Goal: Task Accomplishment & Management: Complete application form

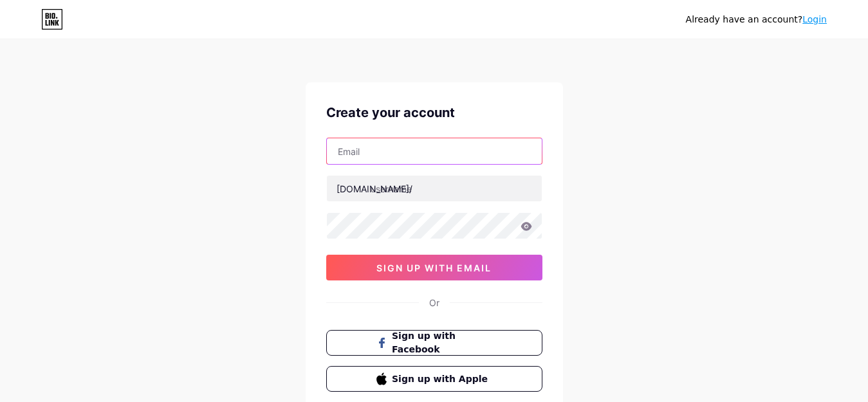
click at [444, 160] on input "text" at bounding box center [434, 151] width 215 height 26
type input "[EMAIL_ADDRESS][DOMAIN_NAME]"
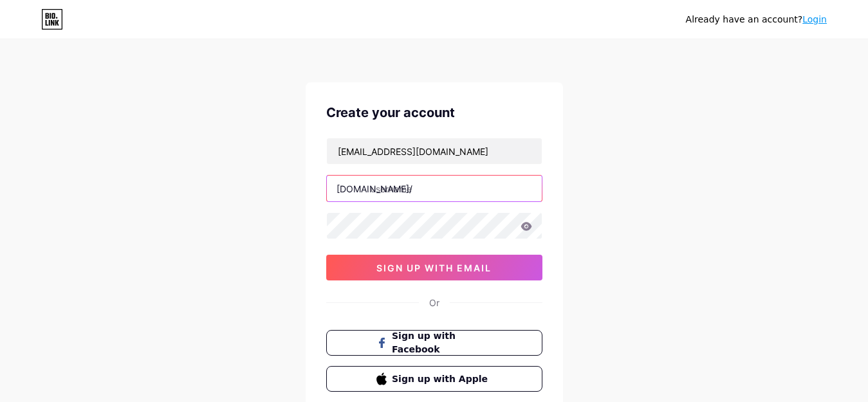
click at [435, 186] on input "text" at bounding box center [434, 189] width 215 height 26
paste input "titantrt"
type input "titantrt"
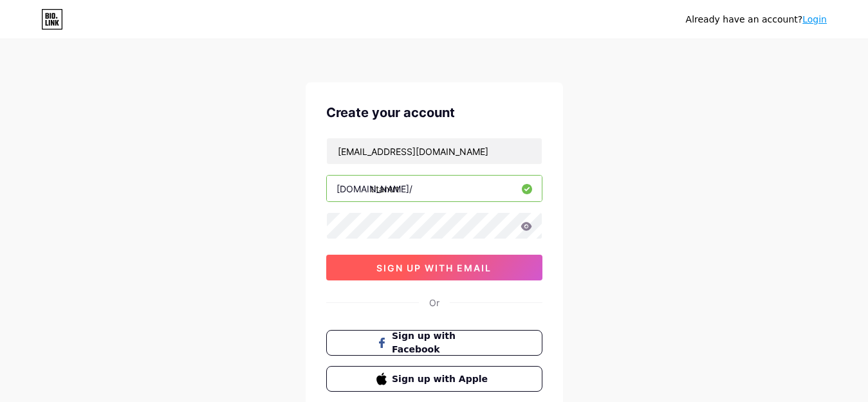
click at [385, 266] on span "sign up with email" at bounding box center [433, 267] width 115 height 11
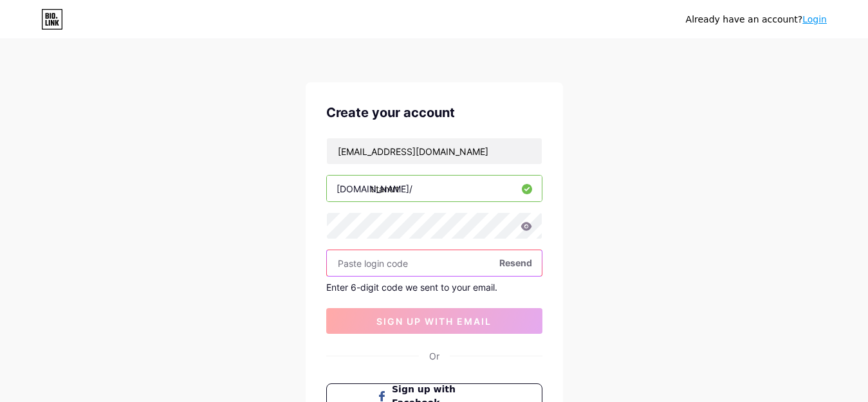
paste input "878336"
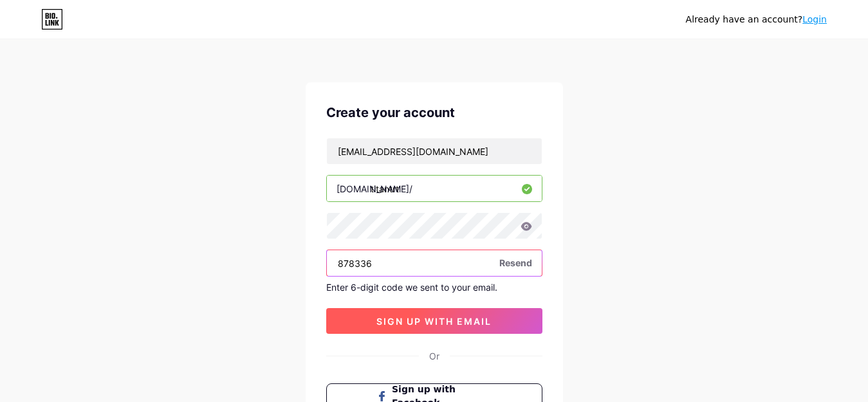
type input "878336"
click at [397, 322] on span "sign up with email" at bounding box center [433, 321] width 115 height 11
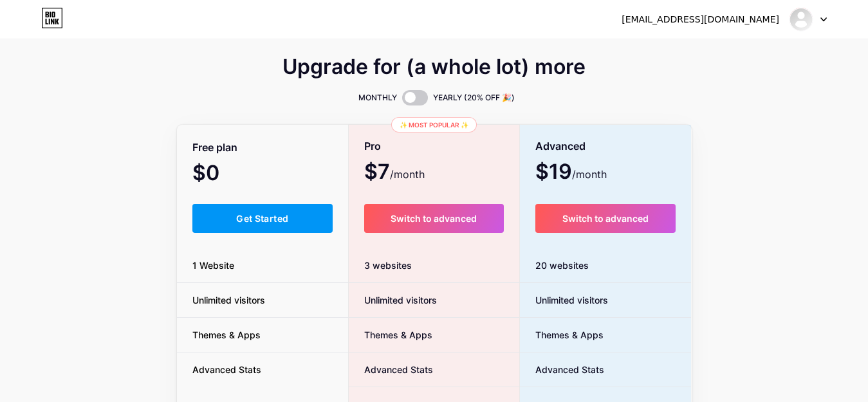
click at [268, 142] on div "Free plan" at bounding box center [263, 147] width 172 height 23
click at [800, 22] on img at bounding box center [801, 19] width 21 height 21
click at [729, 53] on link "Dashboard" at bounding box center [746, 52] width 160 height 35
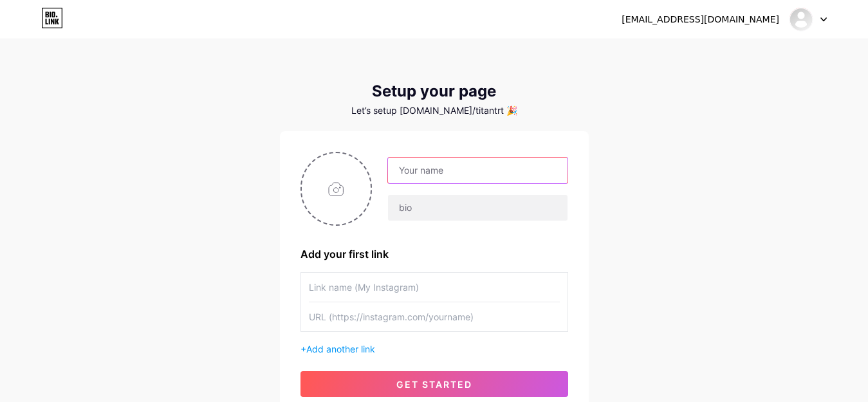
click at [493, 170] on input "text" at bounding box center [477, 171] width 179 height 26
click at [638, 130] on div "titantrt01@gmail.com Dashboard Logout Setup your page Let’s setup bio.link/tita…" at bounding box center [434, 229] width 868 height 459
click at [819, 20] on div at bounding box center [807, 19] width 37 height 23
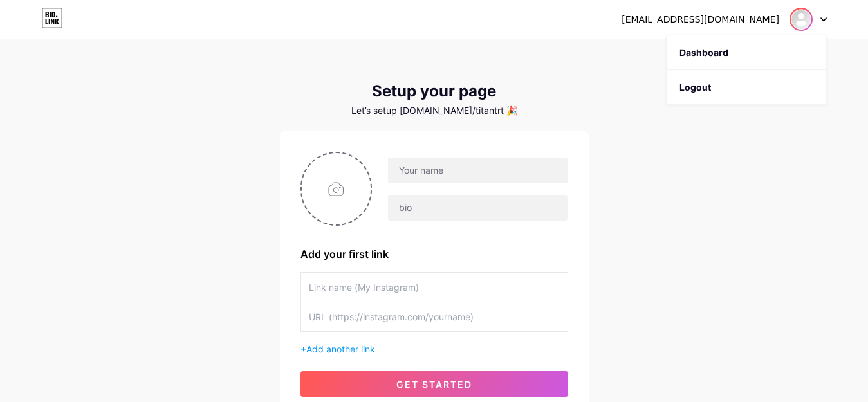
click at [798, 20] on img at bounding box center [801, 19] width 21 height 21
click at [749, 27] on div "[EMAIL_ADDRESS][DOMAIN_NAME]" at bounding box center [723, 19] width 205 height 23
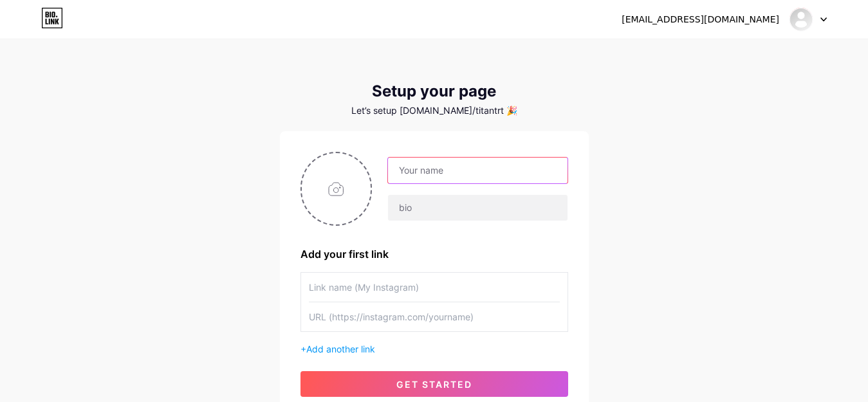
click at [499, 171] on input "text" at bounding box center [477, 171] width 179 height 26
paste input "TitanTRT"
type input "TitanTRT"
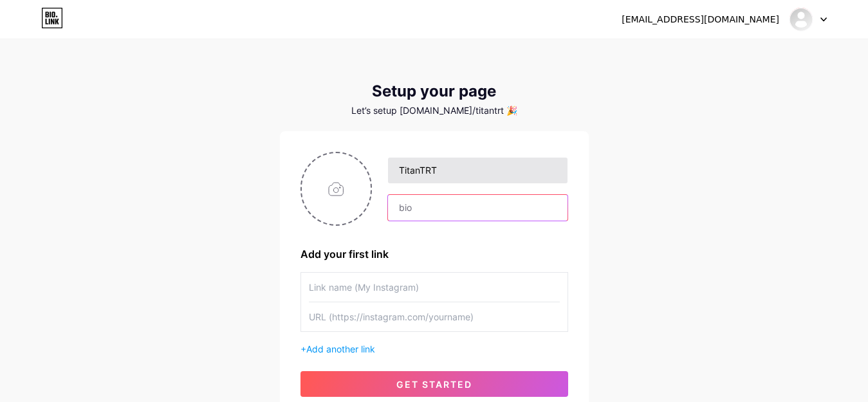
drag, startPoint x: 416, startPoint y: 193, endPoint x: 416, endPoint y: 174, distance: 19.3
click at [416, 187] on div "TitanTRT" at bounding box center [470, 189] width 196 height 64
paste input "Titan TRT is a trusted Health Coach, Certified Nutrition Specialist, and Fitnes…"
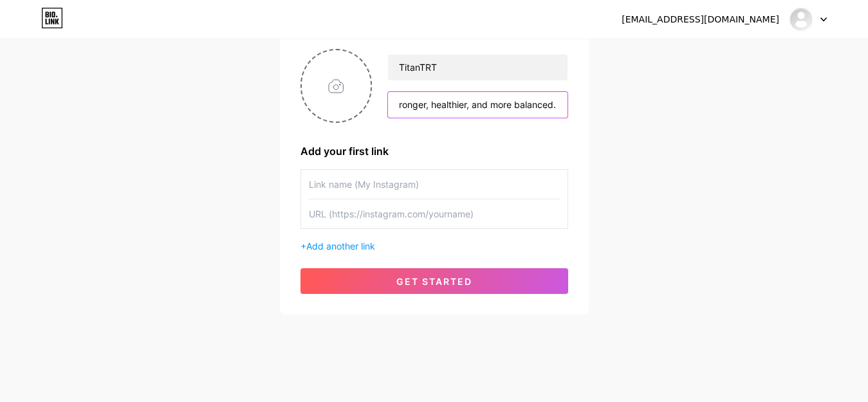
scroll to position [108, 0]
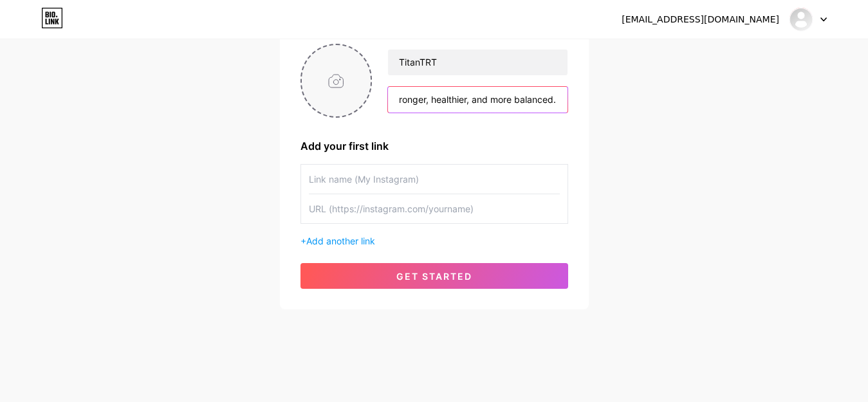
type input "Titan TRT is a trusted Health Coach, Certified Nutrition Specialist, and Fitnes…"
click at [336, 82] on input "file" at bounding box center [336, 80] width 69 height 71
type input "C:\fakepath\Titan-TRT-7-300x300.webp"
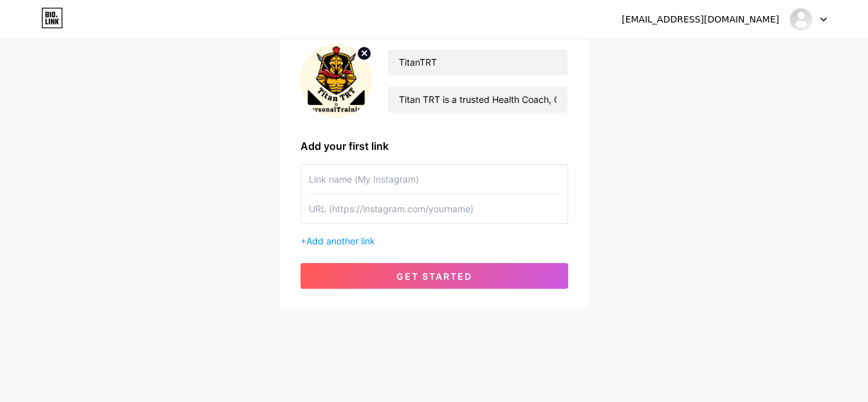
drag, startPoint x: 426, startPoint y: 271, endPoint x: 517, endPoint y: 173, distance: 134.3
click at [517, 173] on div "TitanTRT Titan TRT is a trusted Health Coach, Certified Nutrition Specialist, a…" at bounding box center [434, 166] width 268 height 245
click at [435, 216] on input "text" at bounding box center [434, 208] width 251 height 29
paste input "https://titantrt.ca/"
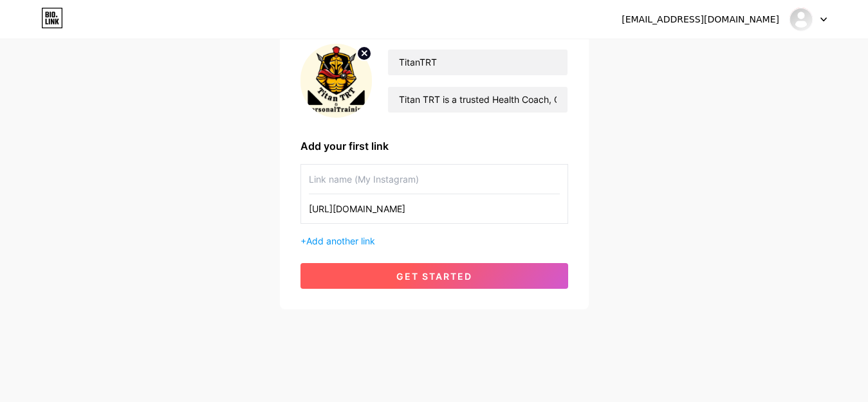
type input "https://titantrt.ca/"
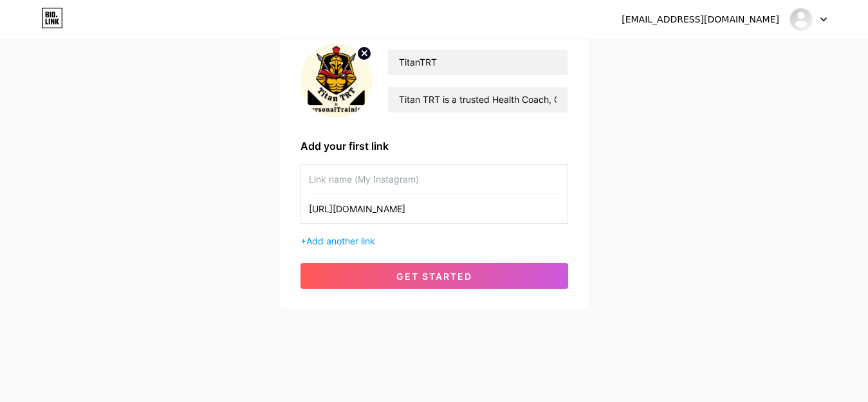
click at [409, 273] on span "get started" at bounding box center [434, 276] width 76 height 11
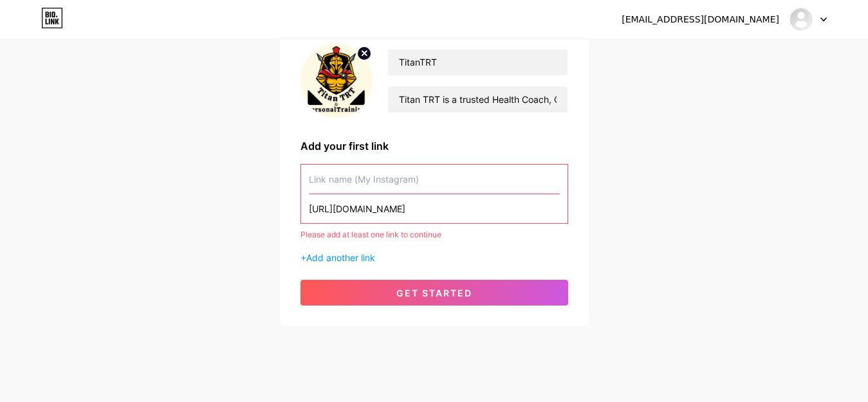
click at [374, 175] on input "text" at bounding box center [434, 179] width 251 height 29
drag, startPoint x: 392, startPoint y: 201, endPoint x: 265, endPoint y: 233, distance: 130.7
click at [265, 233] on div "titantrt01@gmail.com Dashboard Logout Setup your page Let’s setup bio.link/tita…" at bounding box center [434, 129] width 868 height 475
click at [265, 234] on div "titantrt01@gmail.com Dashboard Logout Setup your page Let’s setup bio.link/tita…" at bounding box center [434, 129] width 868 height 475
click at [264, 239] on div "titantrt01@gmail.com Dashboard Logout Setup your page Let’s setup bio.link/tita…" at bounding box center [434, 129] width 868 height 475
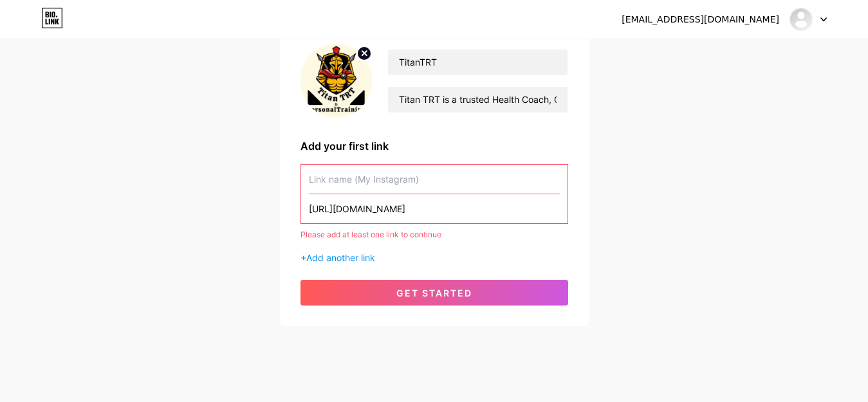
drag, startPoint x: 392, startPoint y: 214, endPoint x: 297, endPoint y: 255, distance: 103.7
click at [297, 255] on div "TitanTRT Titan TRT is a trusted Health Coach, Certified Nutrition Specialist, a…" at bounding box center [434, 174] width 309 height 303
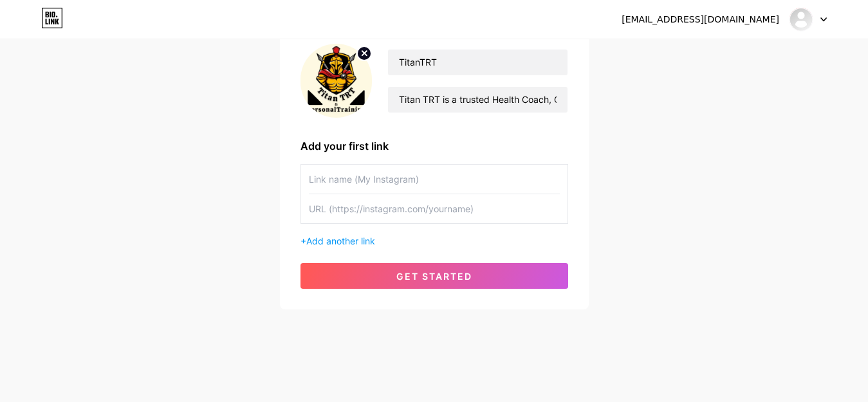
click at [418, 280] on span "get started" at bounding box center [434, 276] width 76 height 11
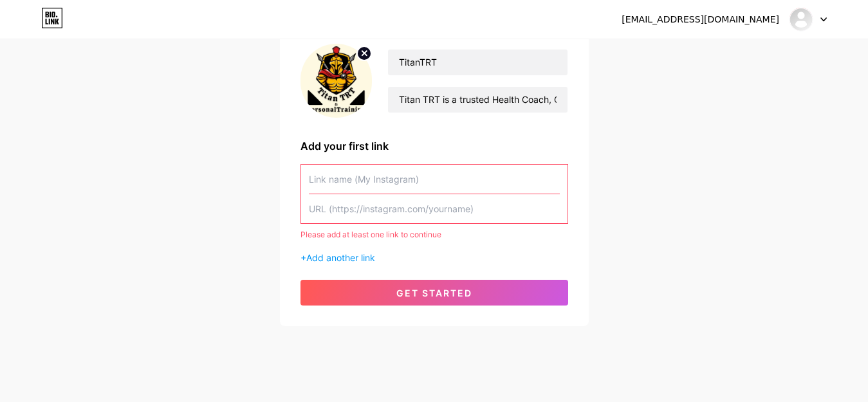
click at [403, 185] on input "text" at bounding box center [434, 179] width 251 height 29
paste input "https://titantrt.ca/"
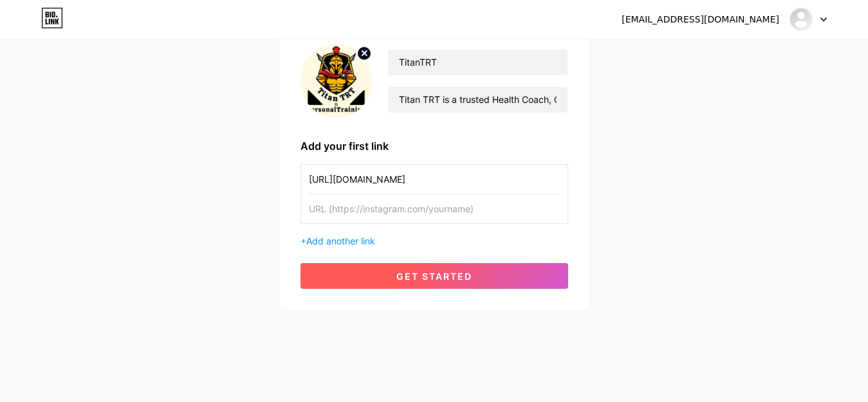
type input "https://titantrt.ca/"
click at [410, 275] on span "get started" at bounding box center [434, 276] width 76 height 11
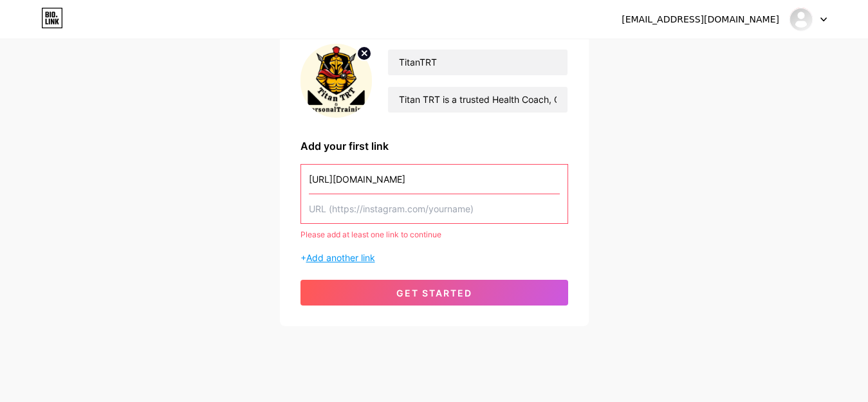
click at [351, 256] on span "Add another link" at bounding box center [340, 257] width 69 height 11
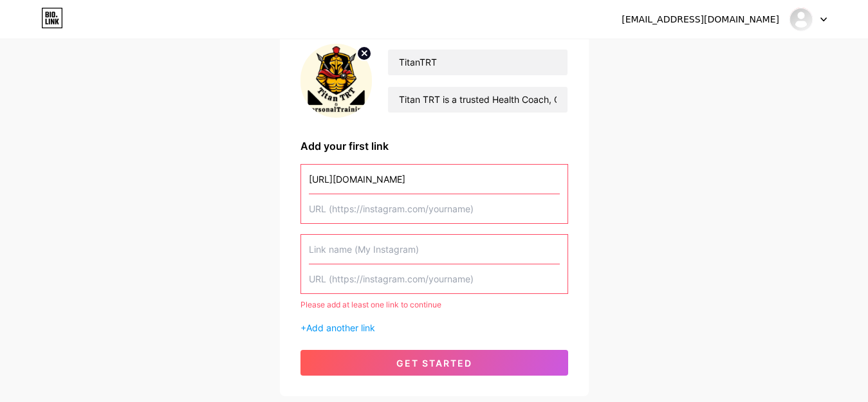
click at [371, 252] on input "text" at bounding box center [434, 249] width 251 height 29
paste input "https://titantrt.ca/"
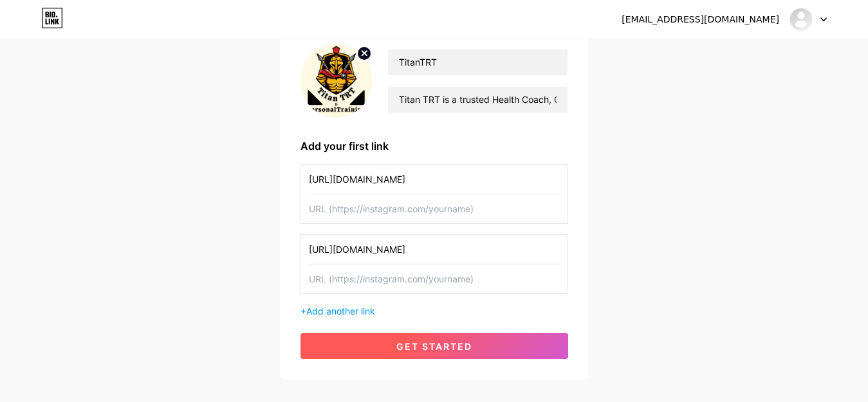
type input "https://titantrt.ca/"
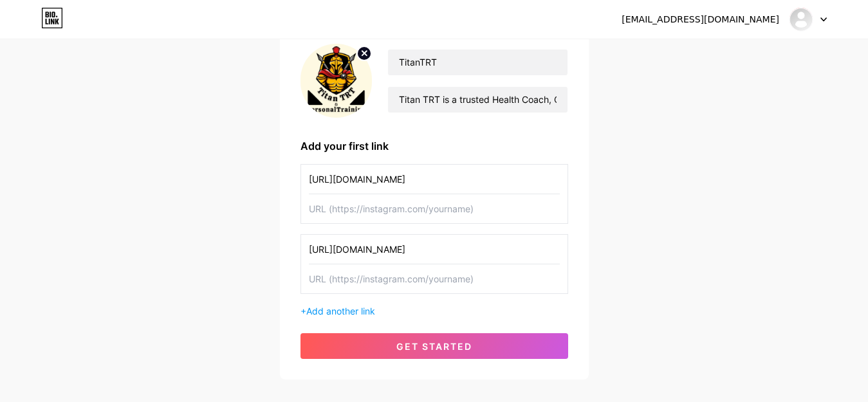
click at [371, 343] on button "get started" at bounding box center [434, 346] width 268 height 26
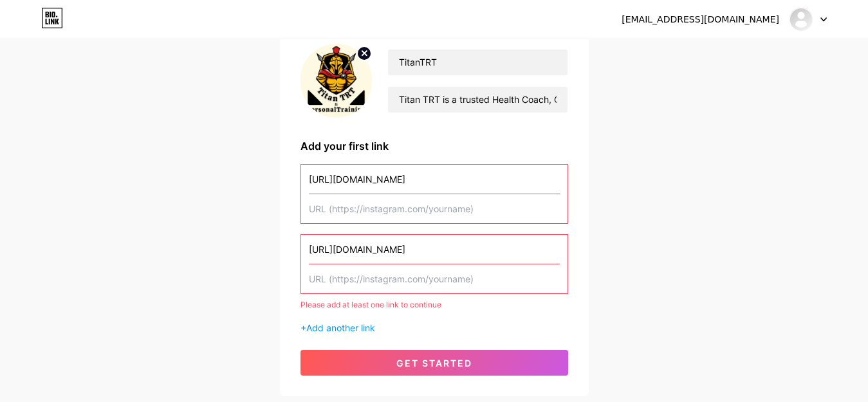
drag, startPoint x: 398, startPoint y: 261, endPoint x: 282, endPoint y: 301, distance: 122.1
click at [282, 301] on div "TitanTRT Titan TRT is a trusted Health Coach, Certified Nutrition Specialist, a…" at bounding box center [434, 209] width 309 height 373
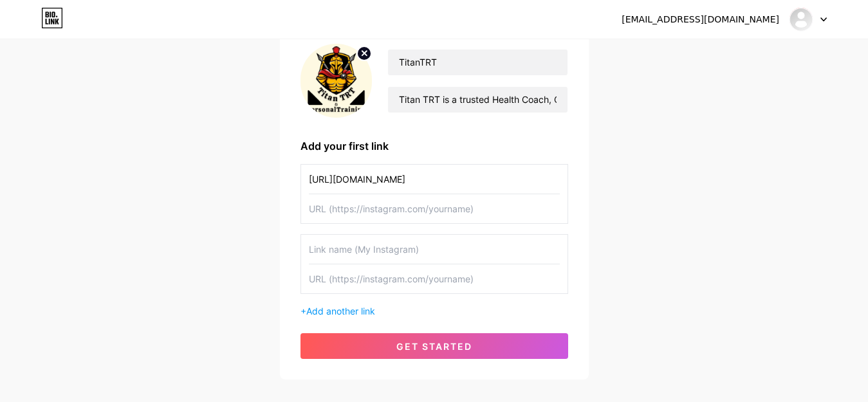
click at [365, 46] on circle at bounding box center [364, 53] width 14 height 14
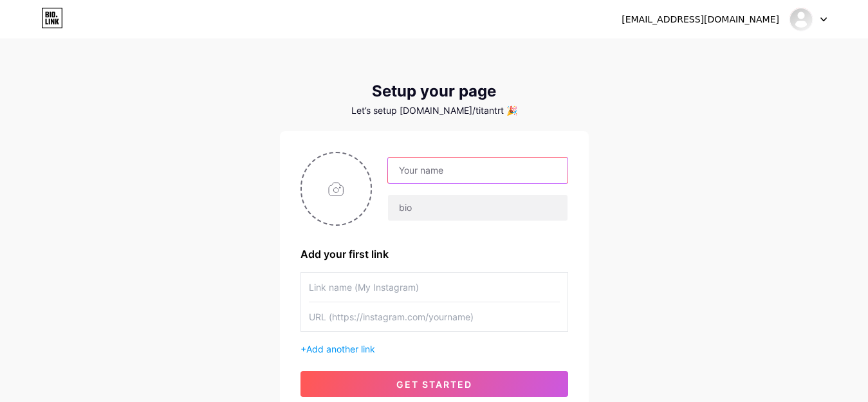
click at [499, 165] on input "text" at bounding box center [477, 171] width 179 height 26
type input "TitanTRT"
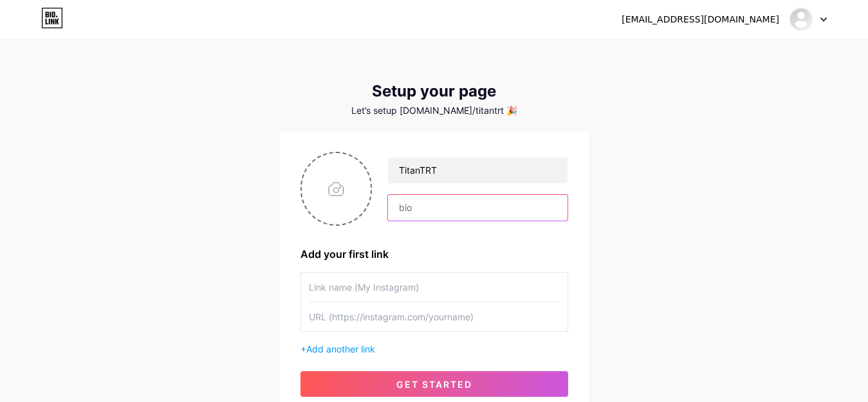
click at [446, 216] on input "text" at bounding box center [477, 208] width 179 height 26
type input "Titan TRT is a trusted Health Coach, Certified Nutrition Specialist, and Fitnes…"
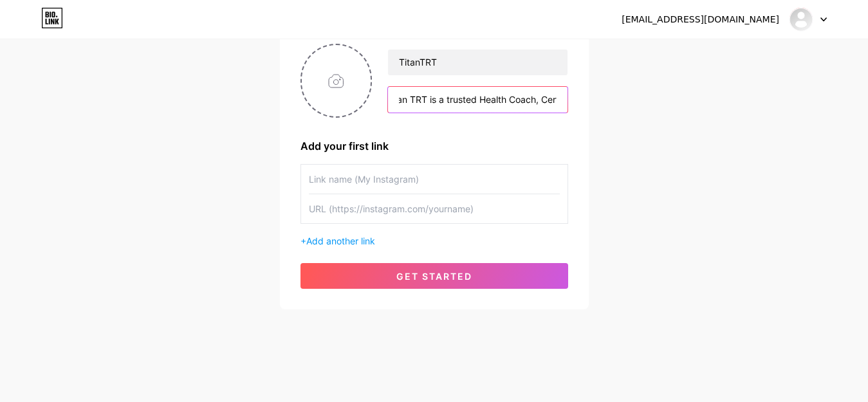
scroll to position [0, 1010]
drag, startPoint x: 553, startPoint y: 104, endPoint x: 681, endPoint y: 169, distance: 143.6
click at [681, 169] on div "titantrt01@gmail.com Dashboard Logout Setup your page Let’s setup bio.link/tita…" at bounding box center [434, 121] width 868 height 459
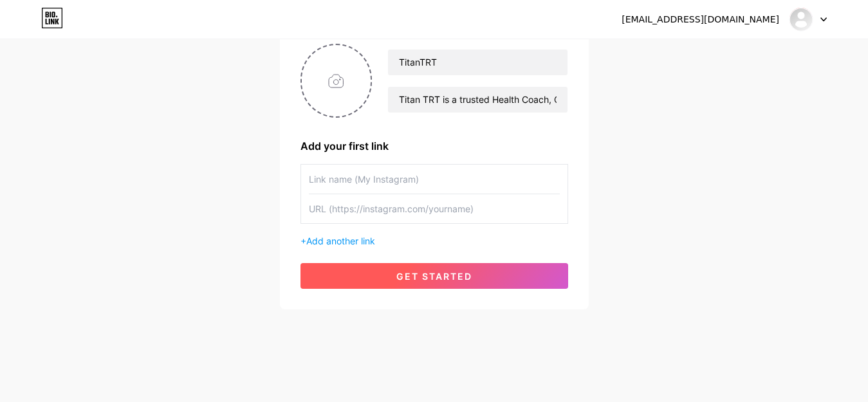
click at [370, 266] on button "get started" at bounding box center [434, 276] width 268 height 26
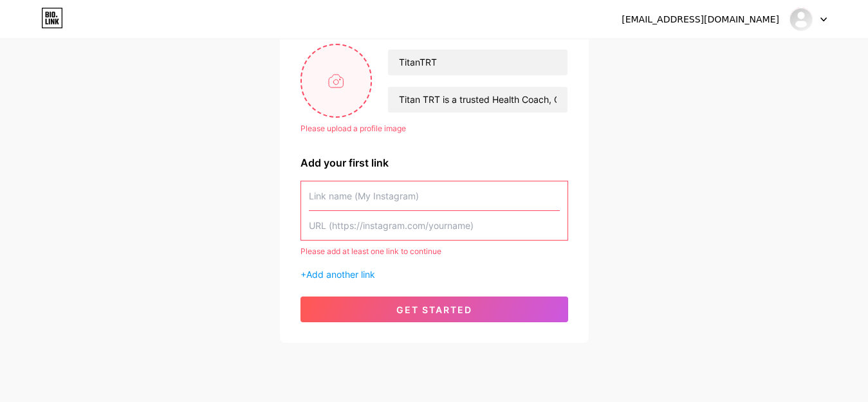
click at [351, 102] on input "file" at bounding box center [336, 80] width 69 height 71
type input "C:\fakepath\Titan-TRT-7-300x300.webp"
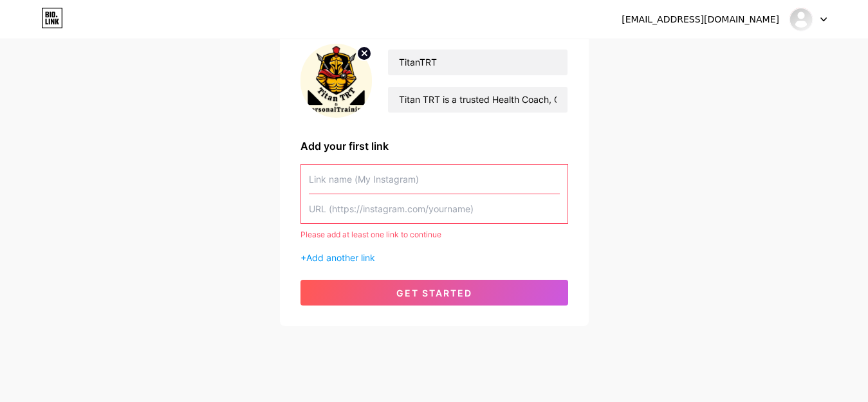
click at [426, 211] on input "text" at bounding box center [434, 208] width 251 height 29
click at [340, 174] on input "text" at bounding box center [434, 179] width 251 height 29
click at [335, 207] on input "text" at bounding box center [434, 208] width 251 height 29
paste input "https://titantrt.ca/"
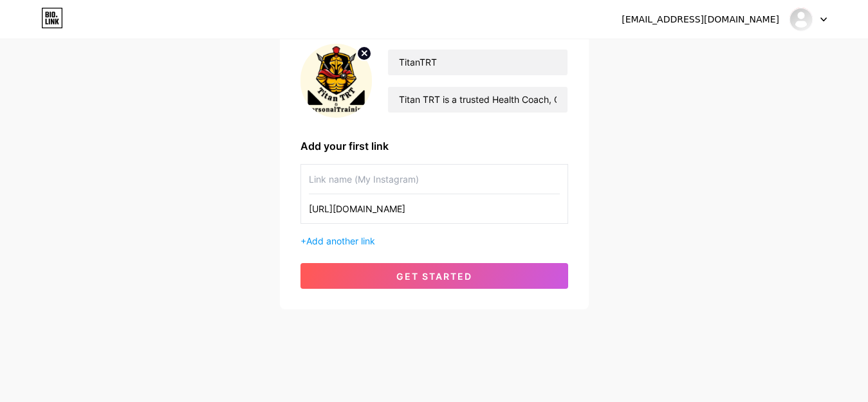
type input "https://titantrt.ca/"
click at [661, 292] on div "titantrt01@gmail.com Dashboard Logout Setup your page Let’s setup bio.link/tita…" at bounding box center [434, 121] width 868 height 459
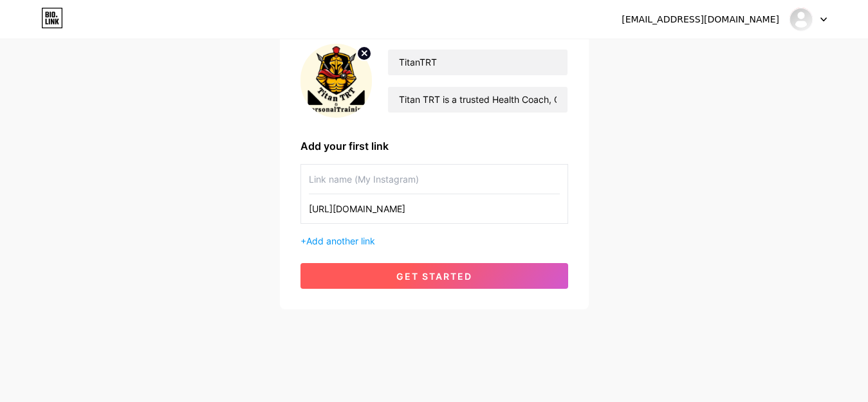
click at [500, 274] on button "get started" at bounding box center [434, 276] width 268 height 26
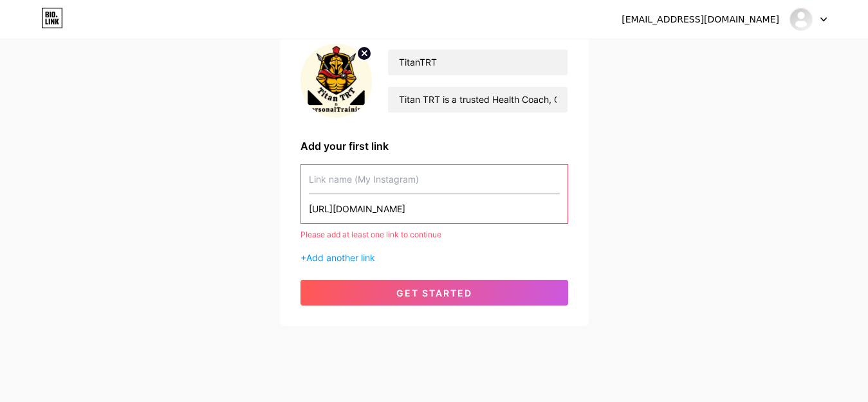
click at [458, 188] on input "text" at bounding box center [434, 179] width 251 height 29
paste input "https://titantrt.ca/"
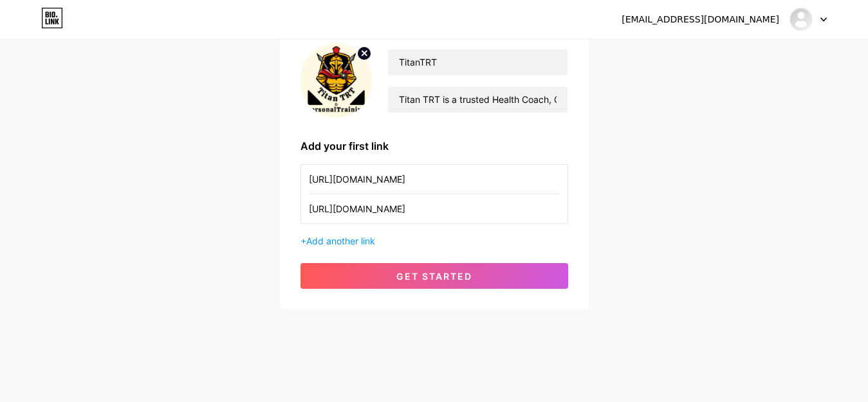
type input "https://titantrt.ca/"
click at [448, 324] on div "titantrt01@gmail.com Dashboard Logout Setup your page Let’s setup bio.link/tita…" at bounding box center [434, 121] width 868 height 459
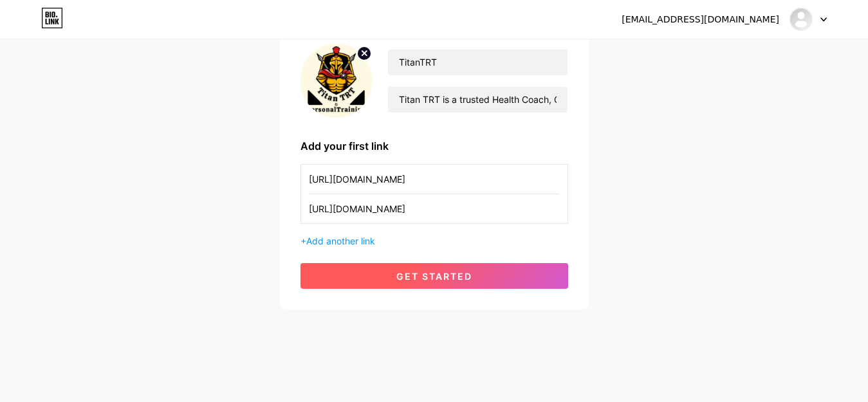
click at [461, 285] on button "get started" at bounding box center [434, 276] width 268 height 26
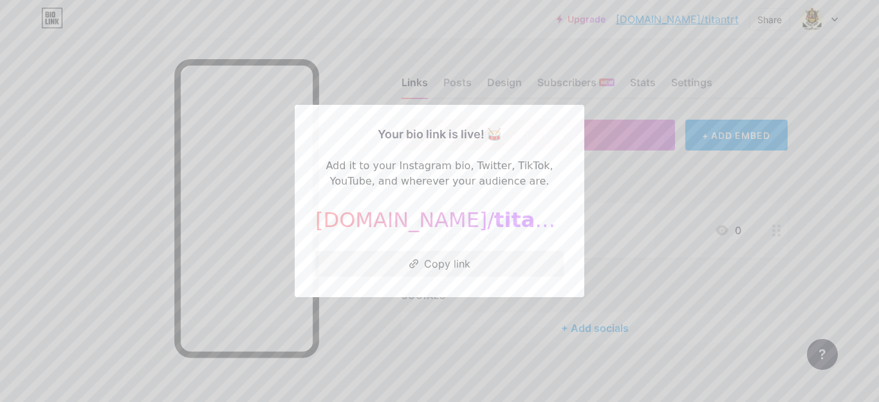
click at [585, 233] on div at bounding box center [439, 201] width 879 height 402
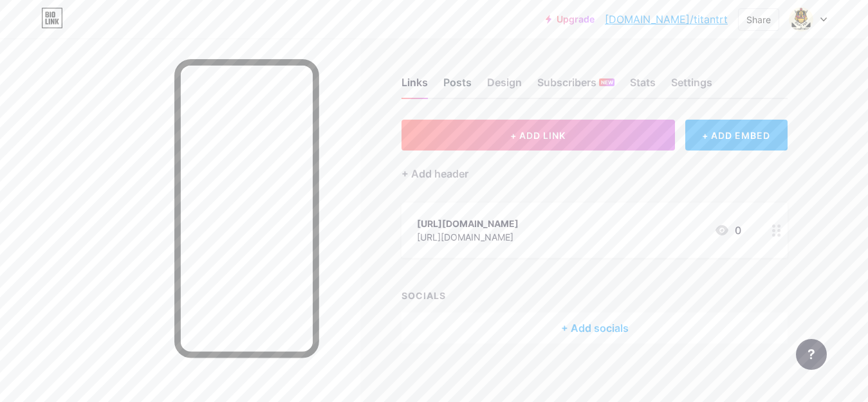
click at [463, 78] on div "Posts" at bounding box center [457, 86] width 28 height 23
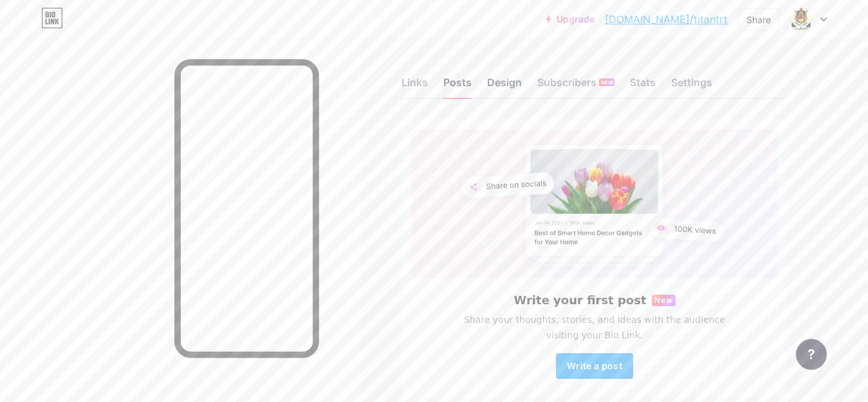
click at [508, 85] on div "Design" at bounding box center [504, 86] width 35 height 23
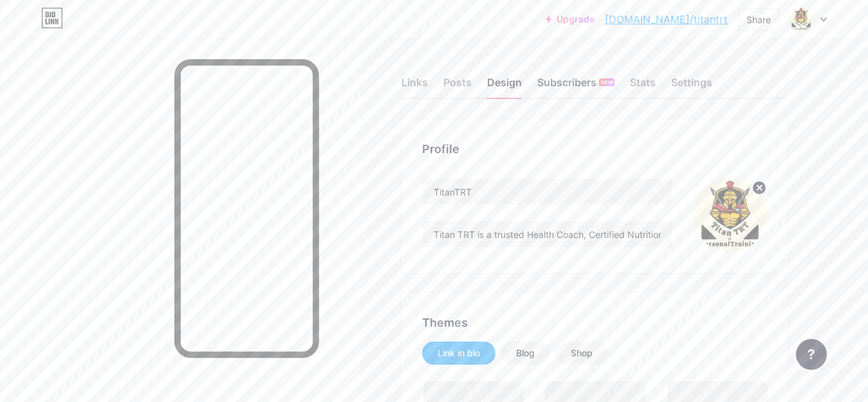
click at [560, 77] on div "Subscribers NEW" at bounding box center [575, 86] width 77 height 23
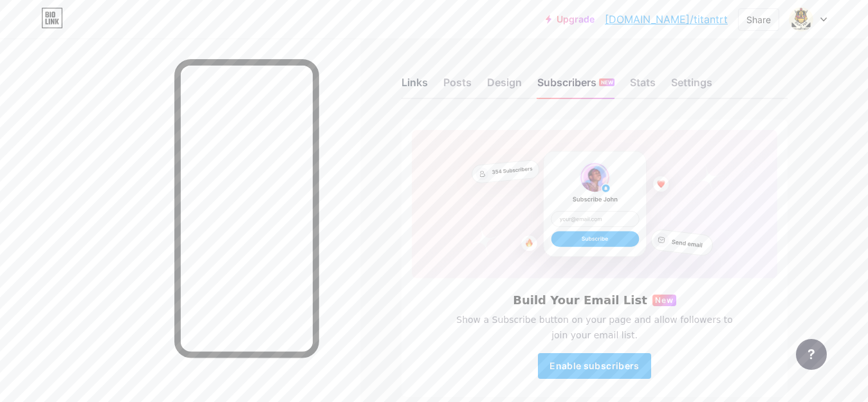
click at [407, 80] on div "Links" at bounding box center [414, 86] width 26 height 23
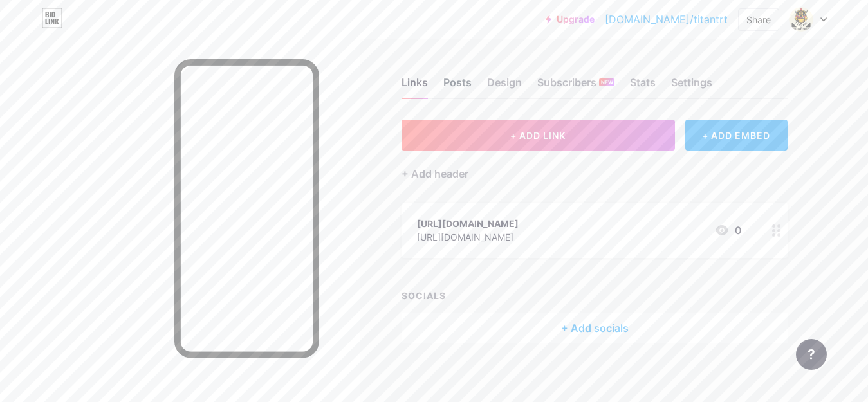
click at [453, 79] on div "Posts" at bounding box center [457, 86] width 28 height 23
